Goal: Transaction & Acquisition: Book appointment/travel/reservation

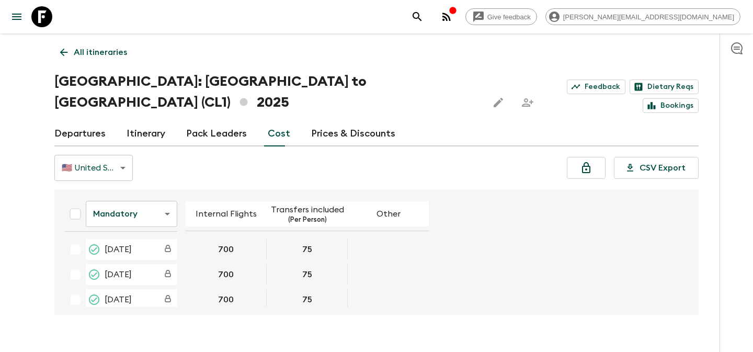
scroll to position [174, 0]
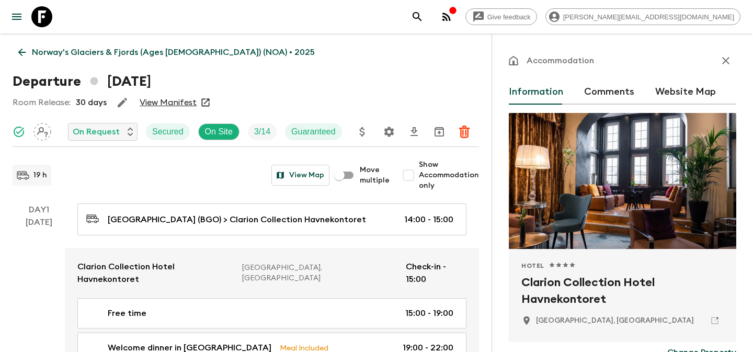
click at [49, 15] on icon at bounding box center [41, 16] width 21 height 21
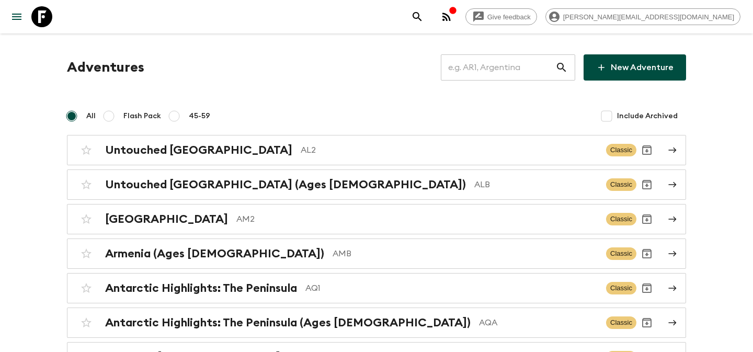
click at [478, 71] on input "text" at bounding box center [498, 67] width 114 height 29
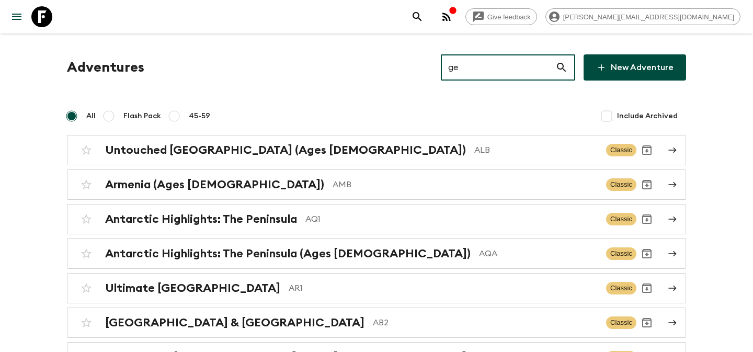
type input "gea"
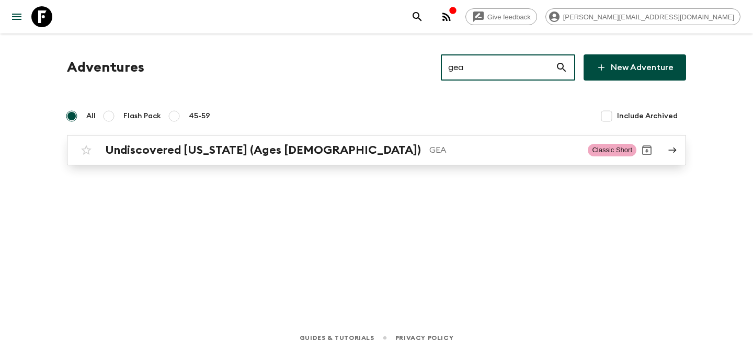
click at [169, 158] on div "Undiscovered Georgia (Ages 45-59) GEA Classic Short" at bounding box center [356, 150] width 560 height 21
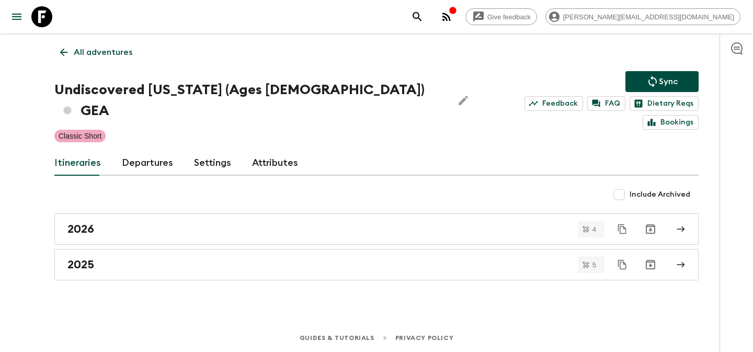
click at [152, 151] on link "Departures" at bounding box center [147, 163] width 51 height 25
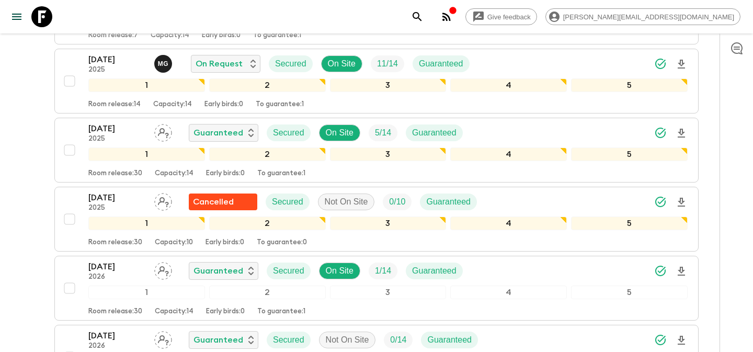
scroll to position [340, 0]
